Goal: Check status: Check status

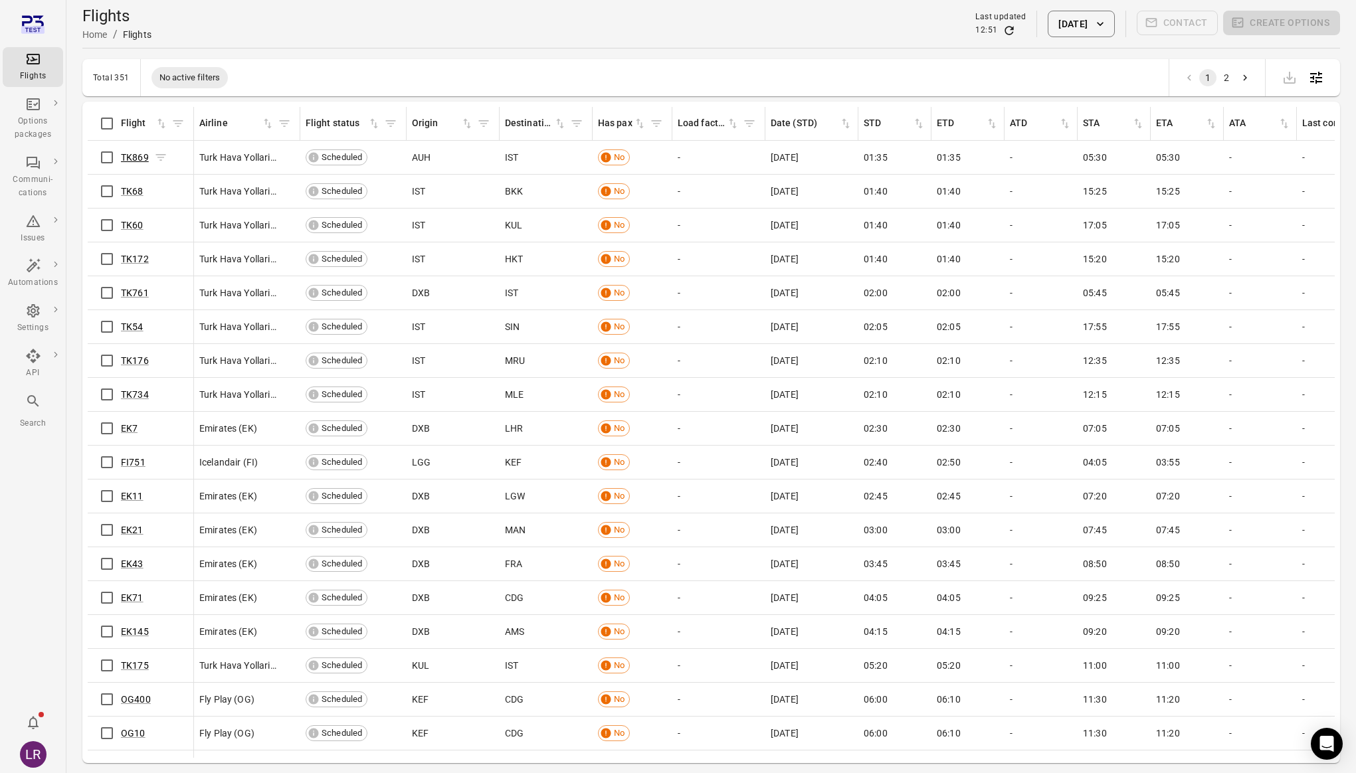
click at [139, 159] on link "TK869" at bounding box center [135, 157] width 28 height 11
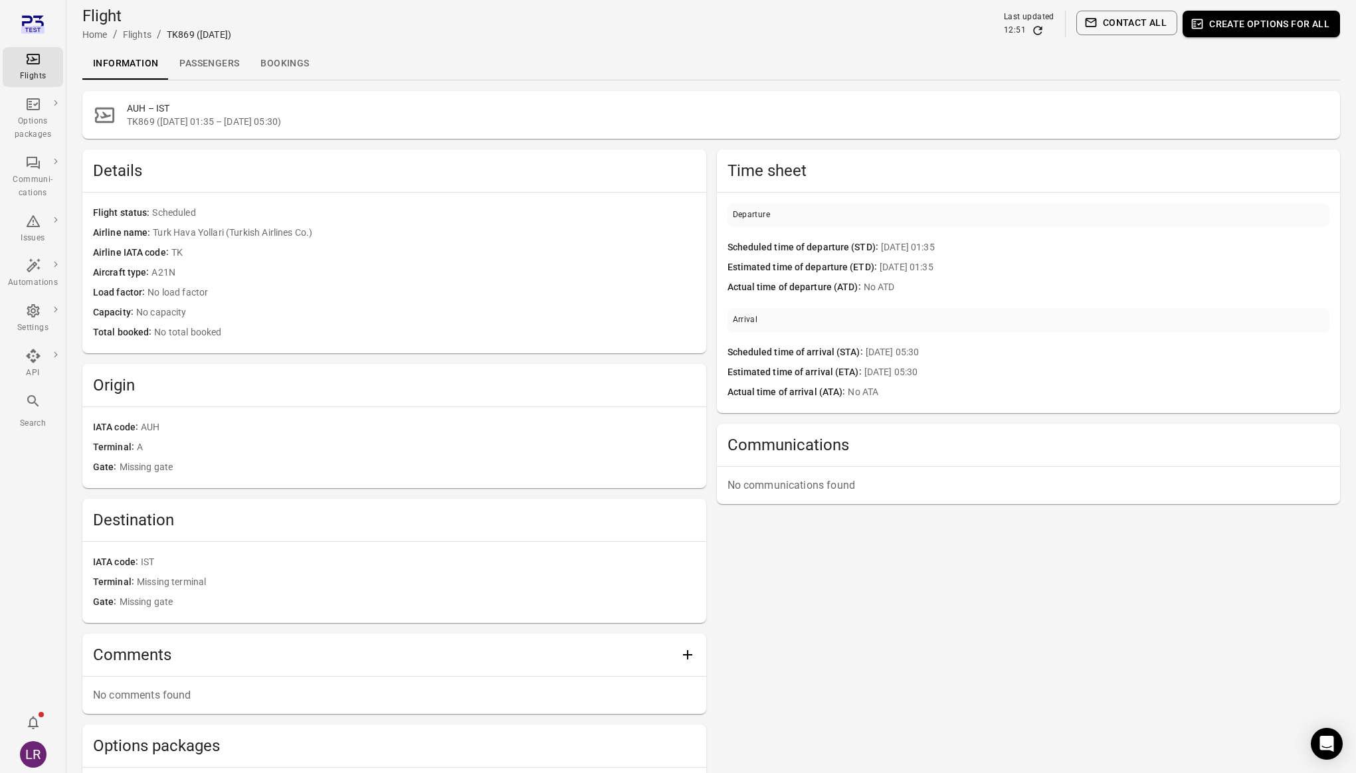
click at [431, 233] on span "Turk Hava Yollari (Turkish Airlines Co.)" at bounding box center [424, 233] width 542 height 15
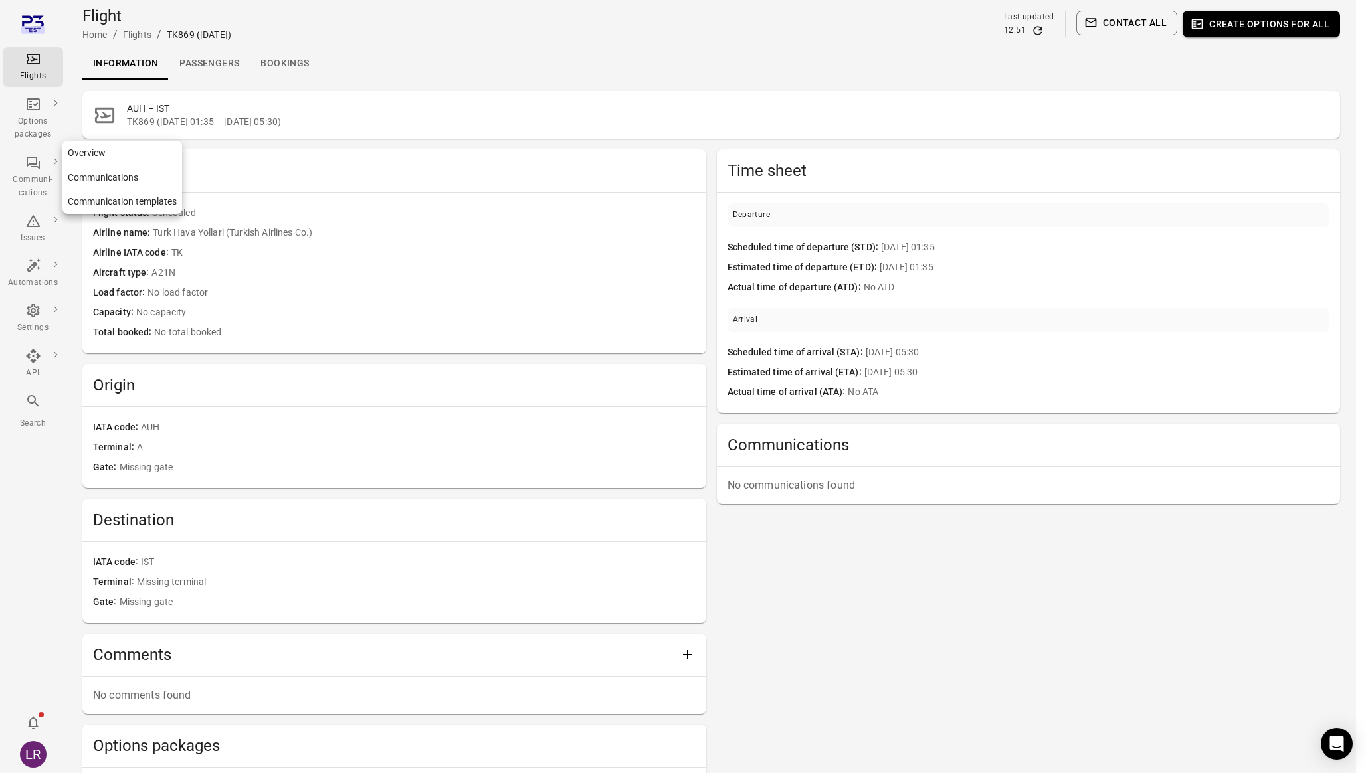
click at [104, 155] on link "Overview" at bounding box center [122, 153] width 120 height 25
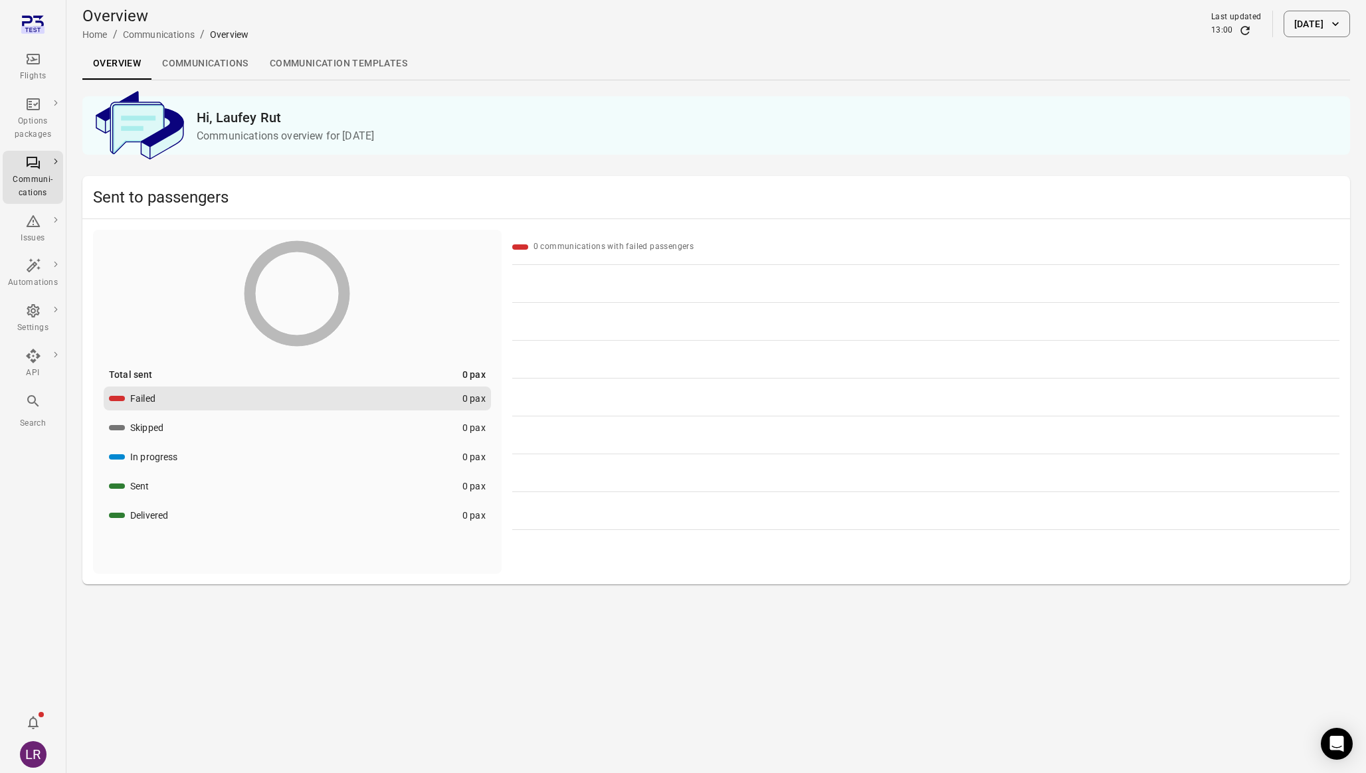
click at [209, 60] on link "Communications" at bounding box center [205, 64] width 108 height 32
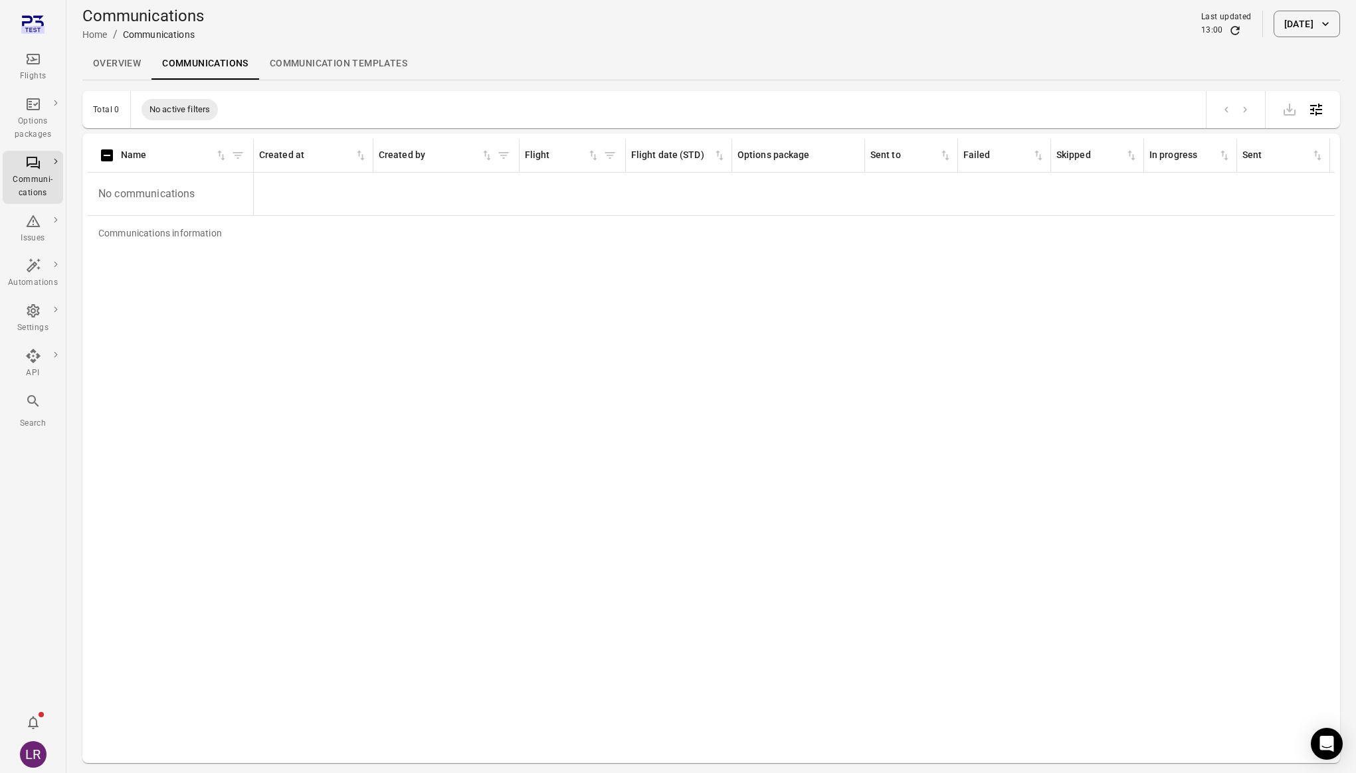
click at [1286, 21] on button "[DATE]" at bounding box center [1307, 24] width 66 height 27
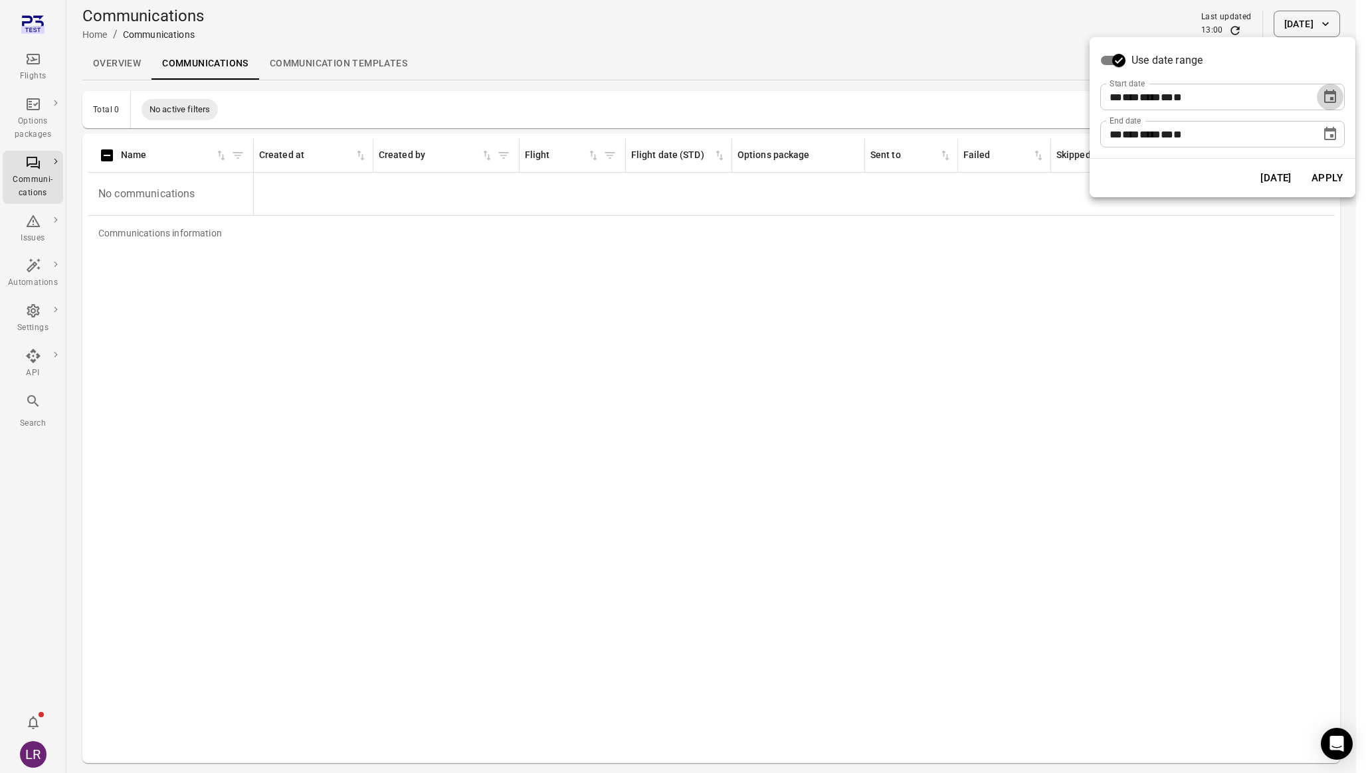
click at [1333, 94] on icon "Choose date, selected date is Sep 24, 2025" at bounding box center [1330, 97] width 16 height 16
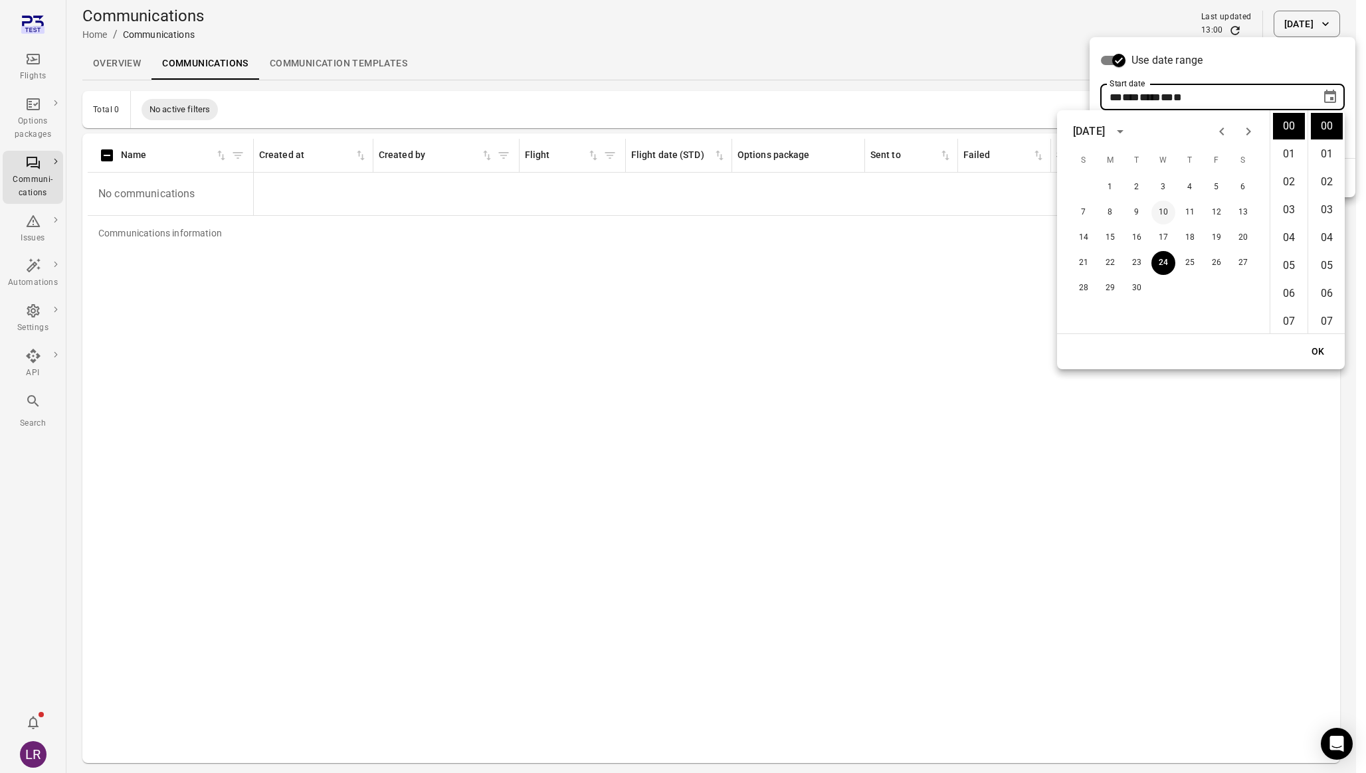
click at [1171, 218] on button "10" at bounding box center [1163, 213] width 24 height 24
type input "**********"
click at [1324, 338] on div "OK" at bounding box center [1201, 351] width 288 height 35
click at [1321, 355] on button "OK" at bounding box center [1318, 352] width 43 height 25
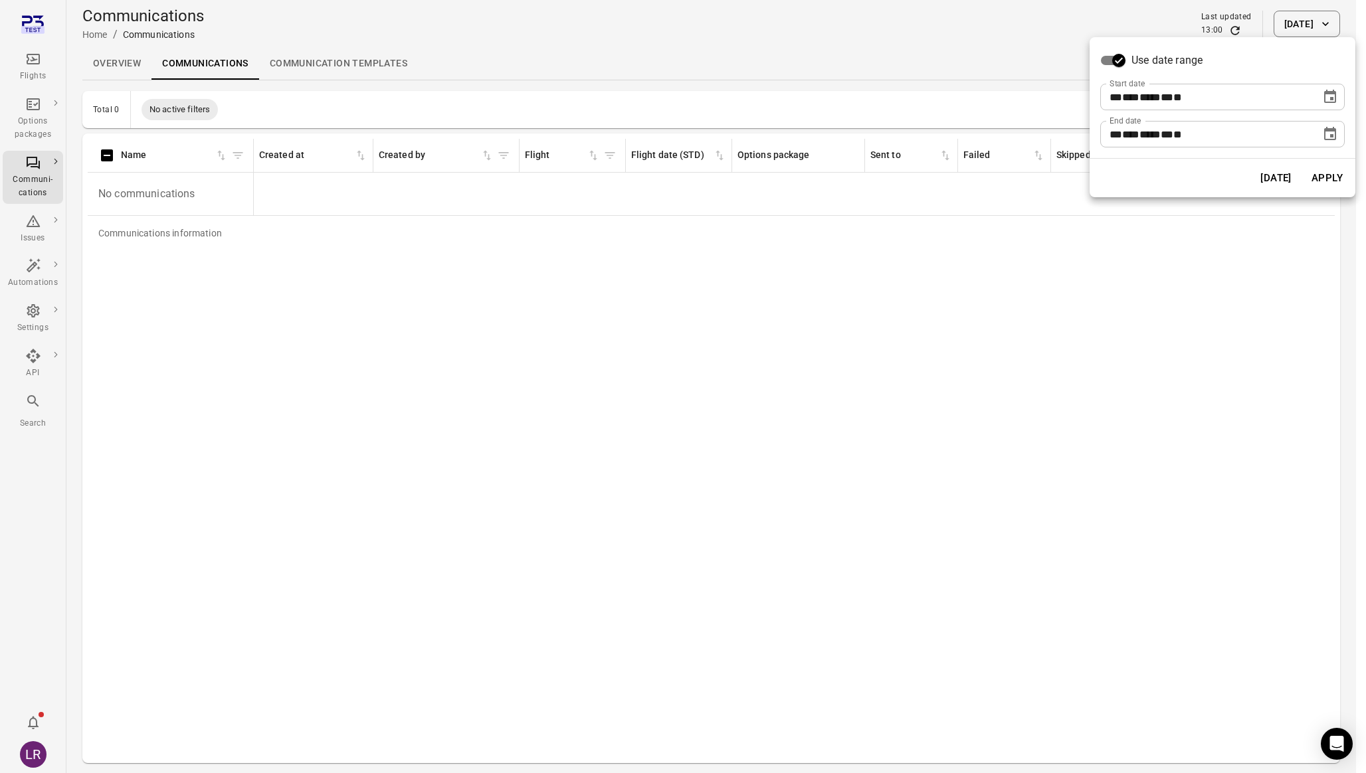
click at [1331, 177] on button "Apply" at bounding box center [1327, 178] width 46 height 28
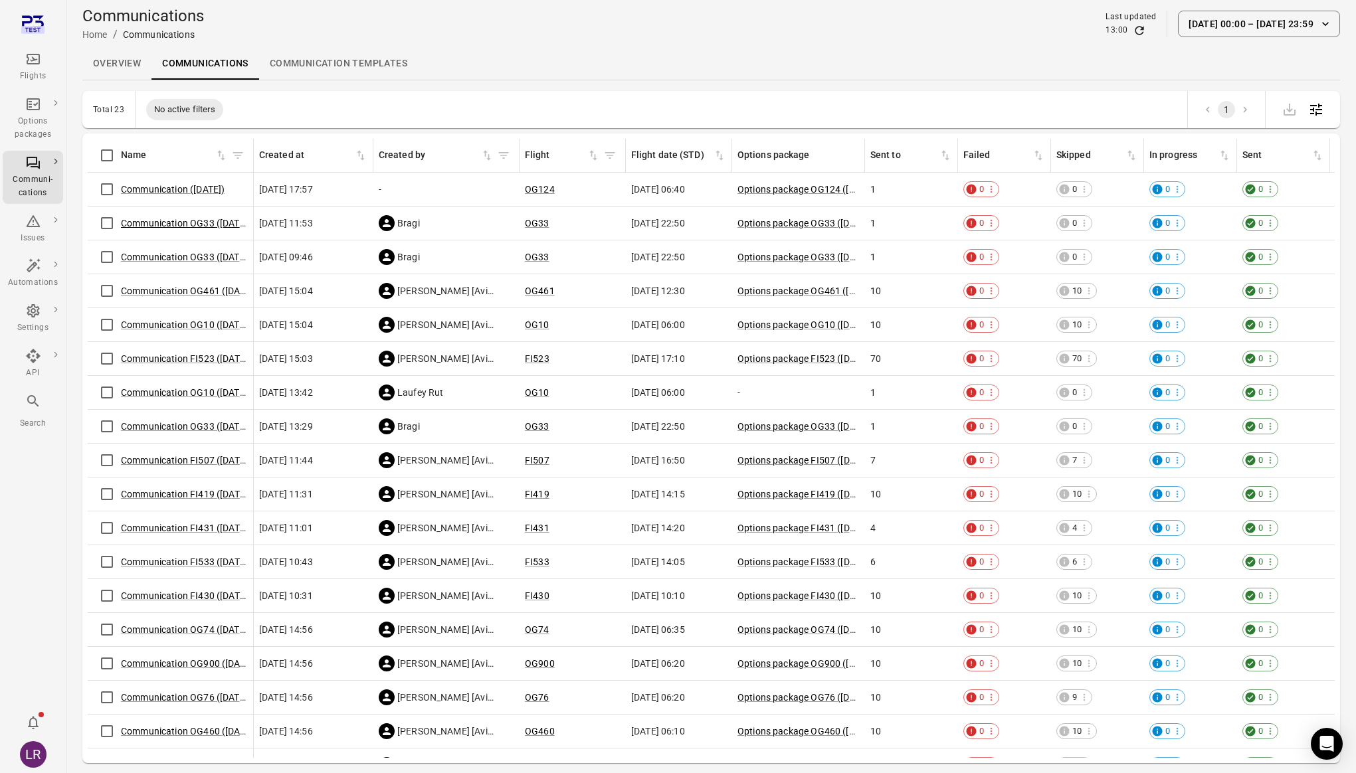
click at [165, 226] on link "Communication OG33 ([DATE])" at bounding box center [186, 223] width 130 height 11
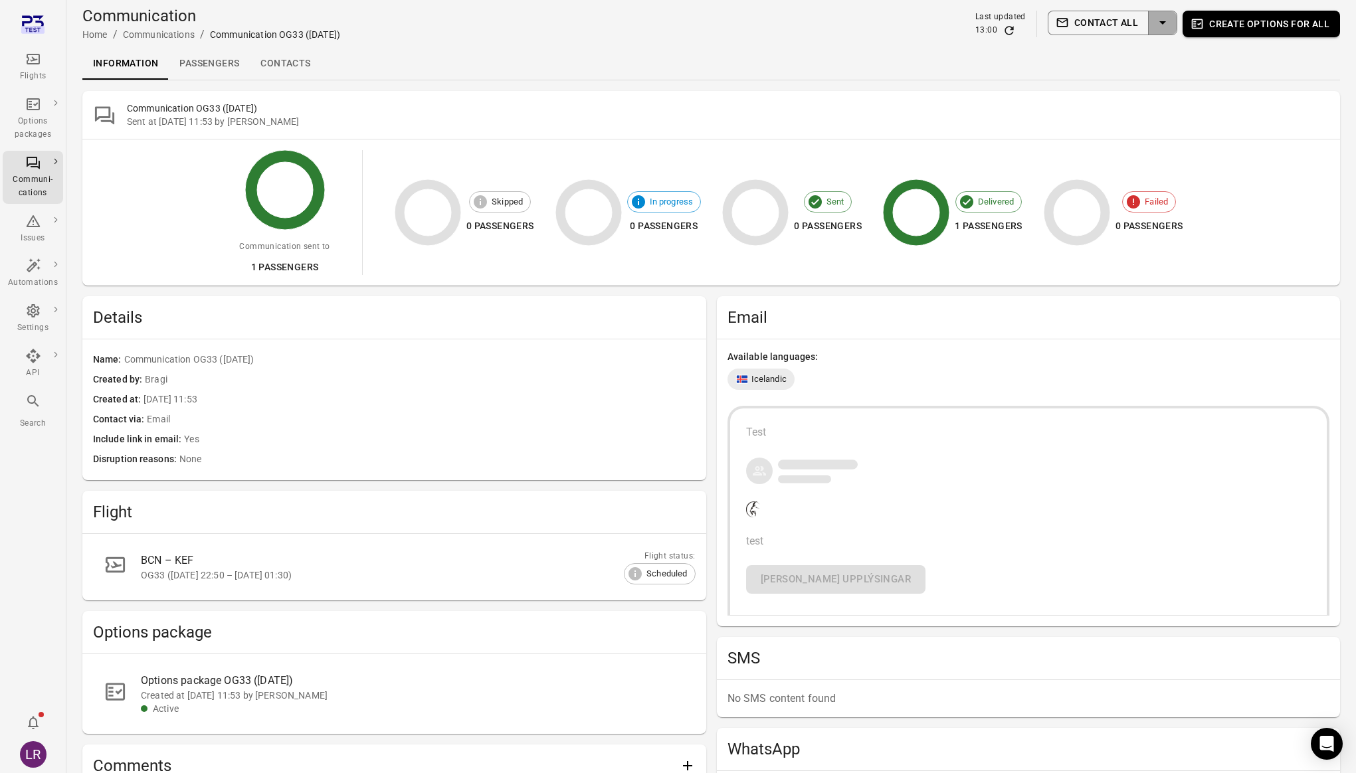
click at [1163, 25] on icon "Select action" at bounding box center [1163, 23] width 16 height 16
